Goal: Transaction & Acquisition: Subscribe to service/newsletter

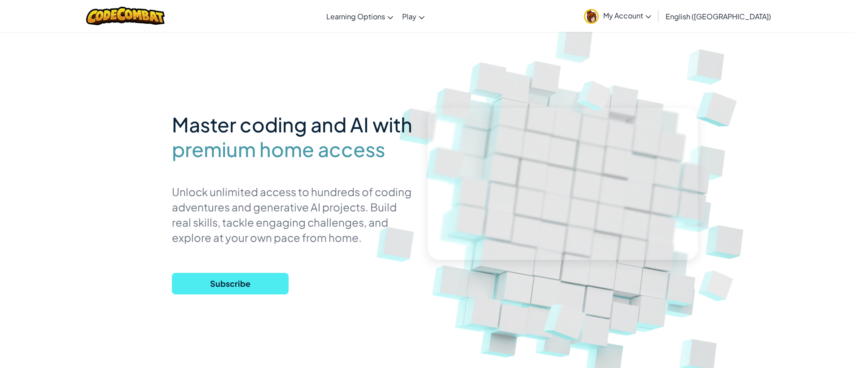
click at [651, 16] on span "My Account" at bounding box center [627, 15] width 48 height 9
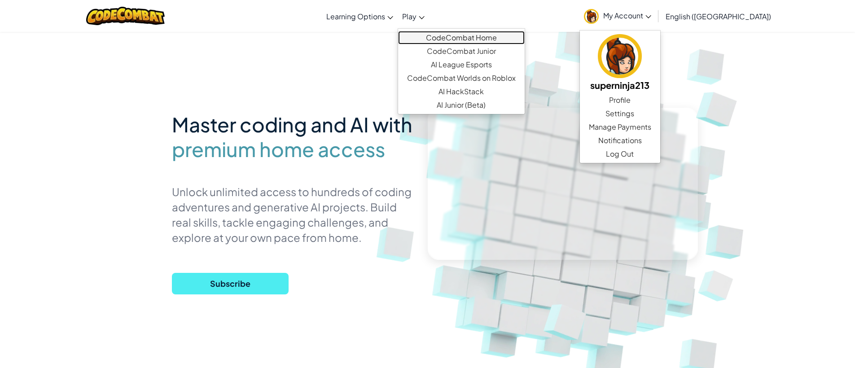
click at [511, 39] on link "CodeCombat Home" at bounding box center [461, 37] width 127 height 13
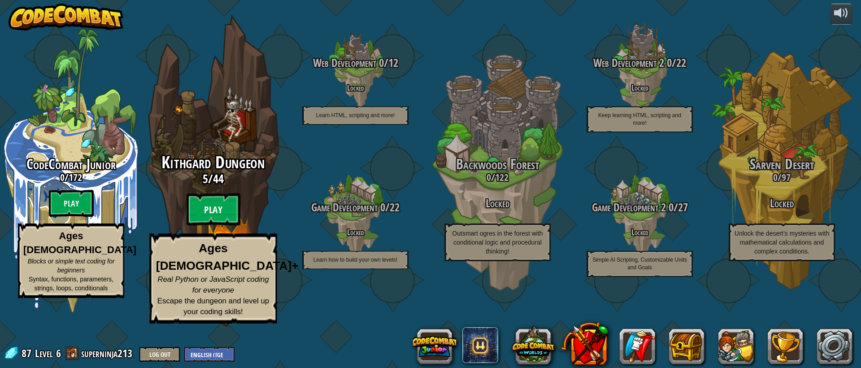
click at [214, 226] on btn "Play" at bounding box center [214, 209] width 54 height 32
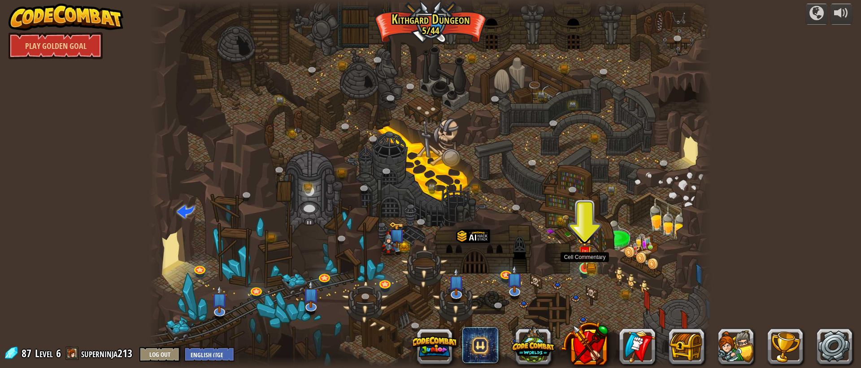
click at [589, 263] on img at bounding box center [585, 253] width 14 height 32
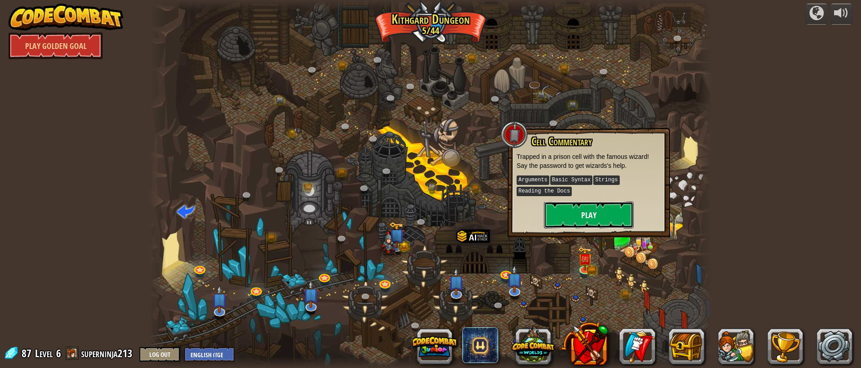
click at [602, 219] on button "Play" at bounding box center [589, 214] width 90 height 27
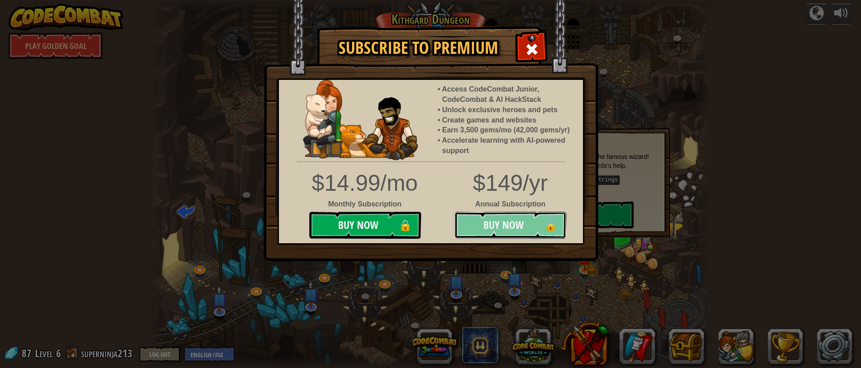
click at [513, 218] on button "Buy Now 🔒" at bounding box center [510, 225] width 112 height 27
